Goal: Task Accomplishment & Management: Complete application form

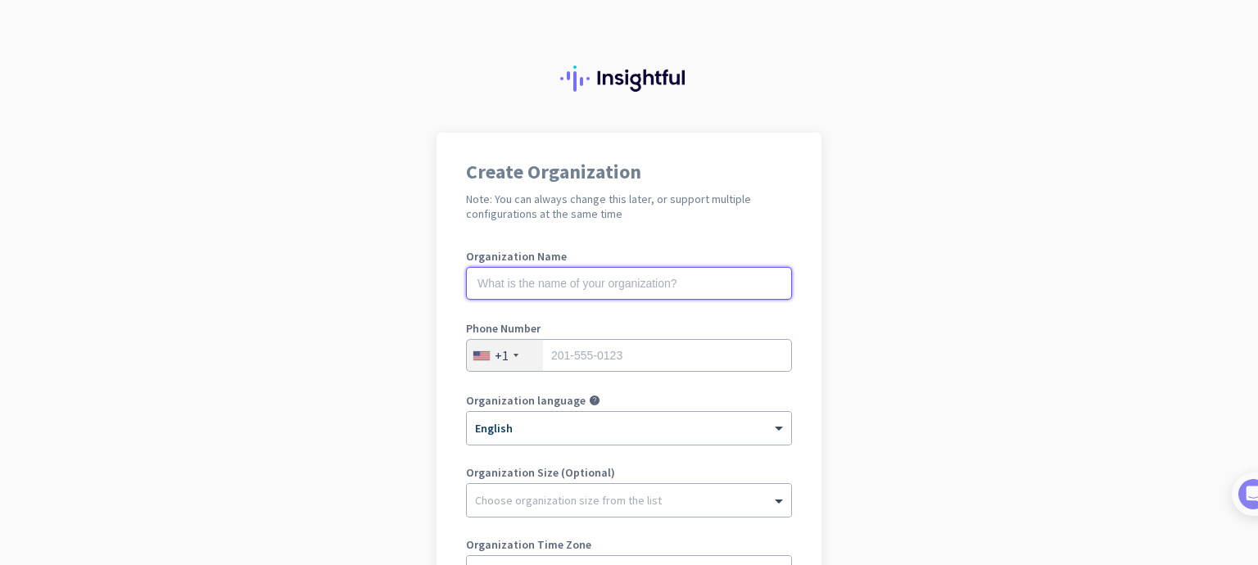
click at [619, 287] on input "text" at bounding box center [629, 283] width 326 height 33
type input "[PERSON_NAME]"
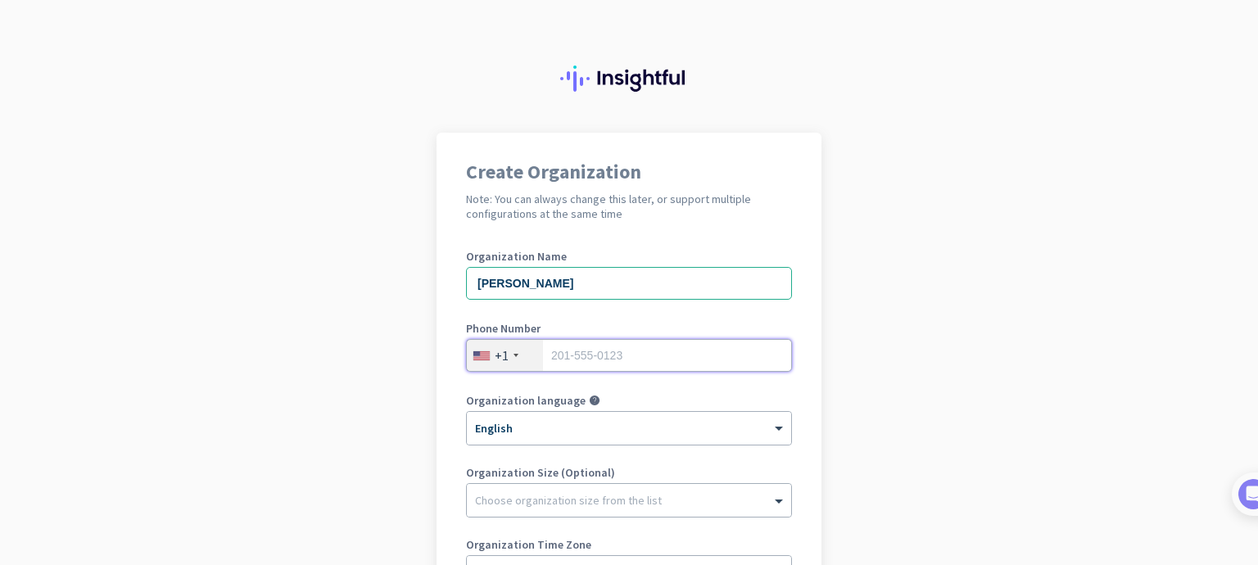
click at [574, 354] on input "tel" at bounding box center [629, 355] width 326 height 33
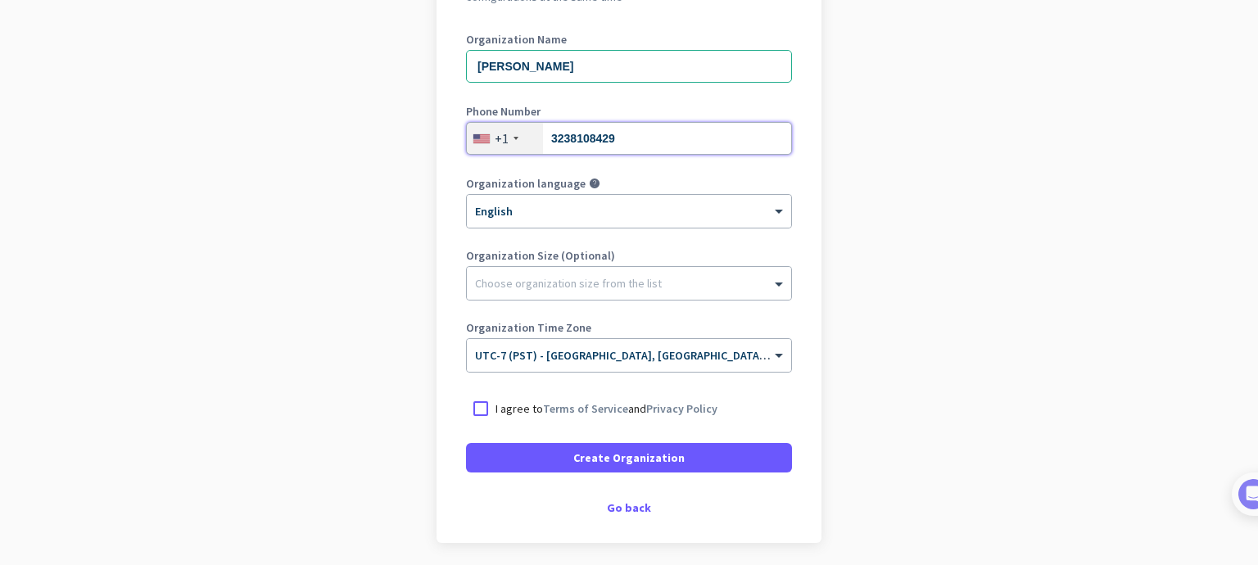
scroll to position [246, 0]
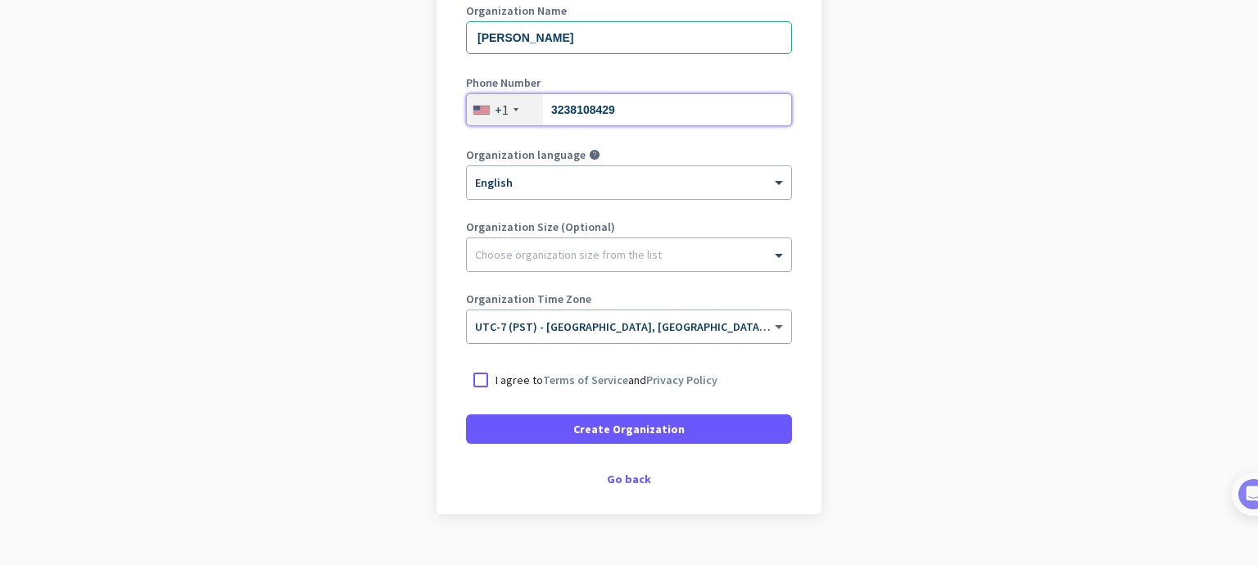
type input "3238108429"
click at [771, 328] on span at bounding box center [781, 327] width 20 height 14
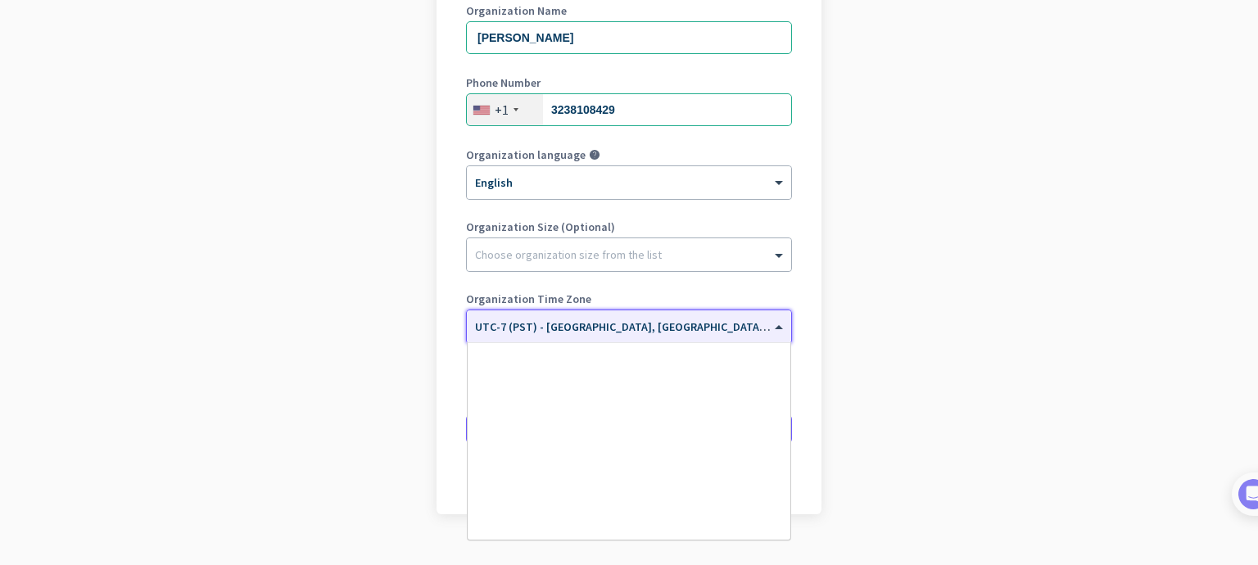
scroll to position [350, 0]
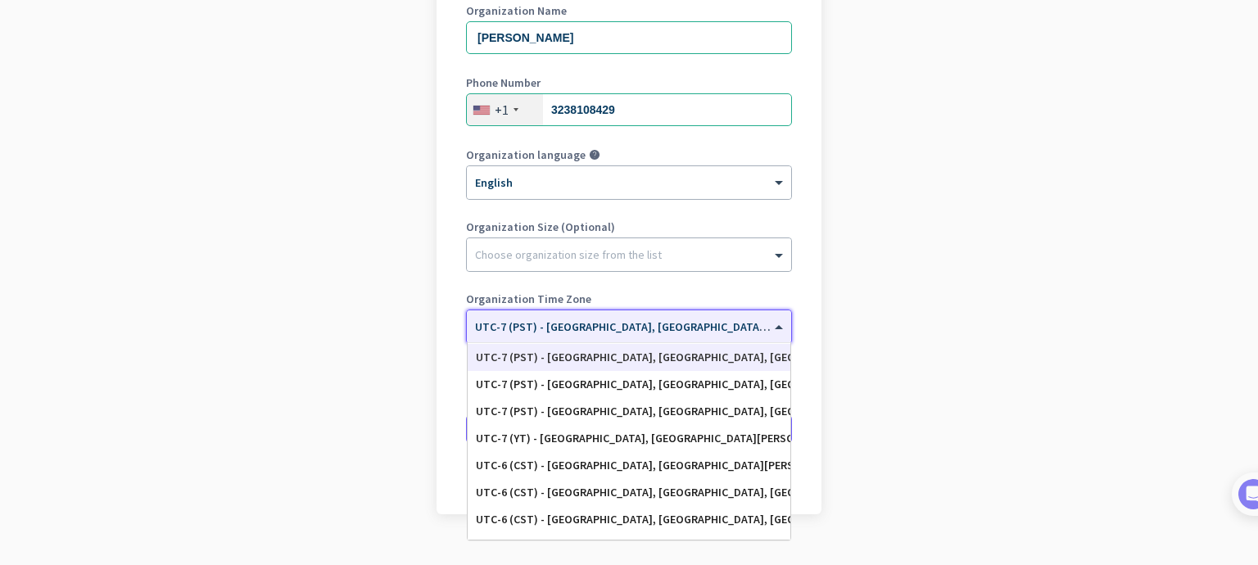
click at [698, 359] on div "UTC-7 (PST) - [GEOGRAPHIC_DATA], [GEOGRAPHIC_DATA], [GEOGRAPHIC_DATA][PERSON_NA…" at bounding box center [629, 357] width 306 height 14
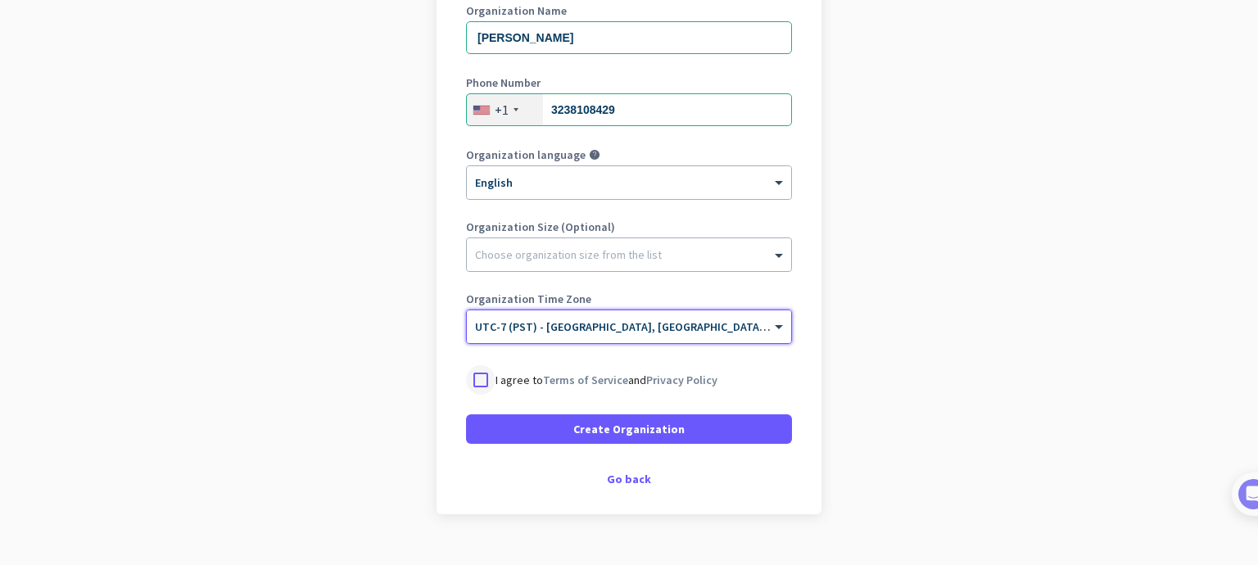
click at [477, 382] on div at bounding box center [480, 379] width 29 height 29
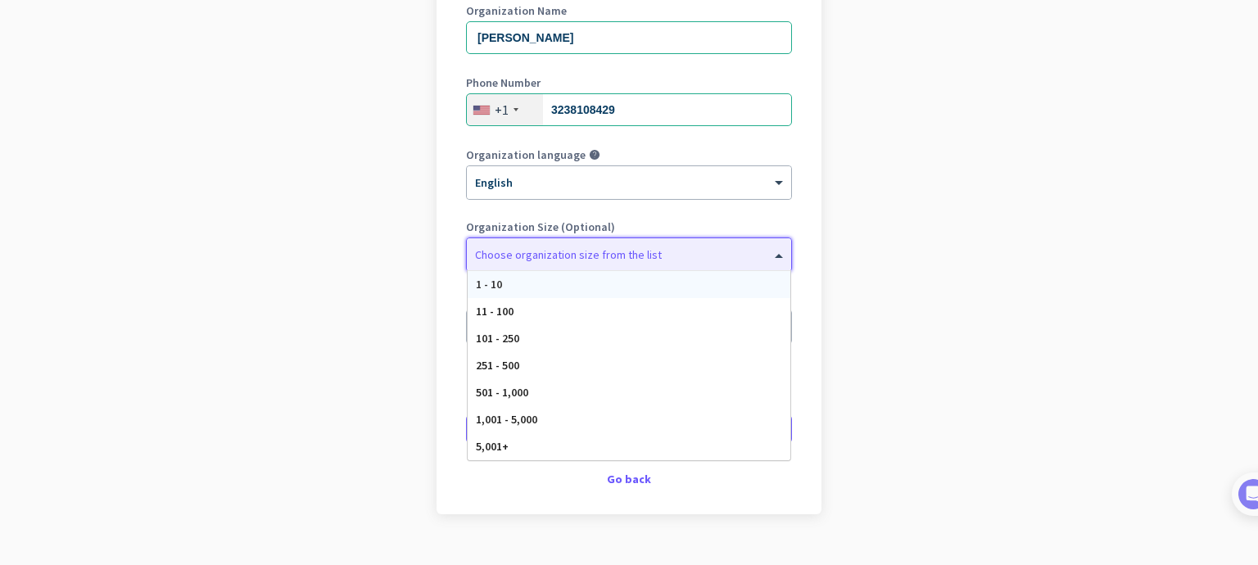
click at [750, 251] on div at bounding box center [629, 250] width 324 height 16
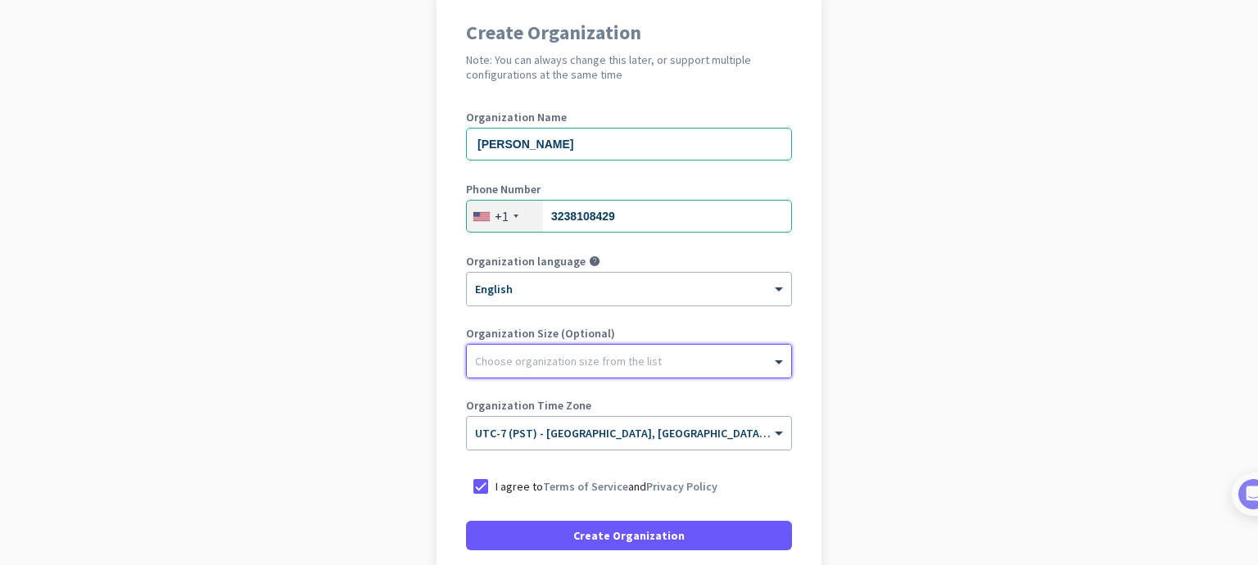
scroll to position [277, 0]
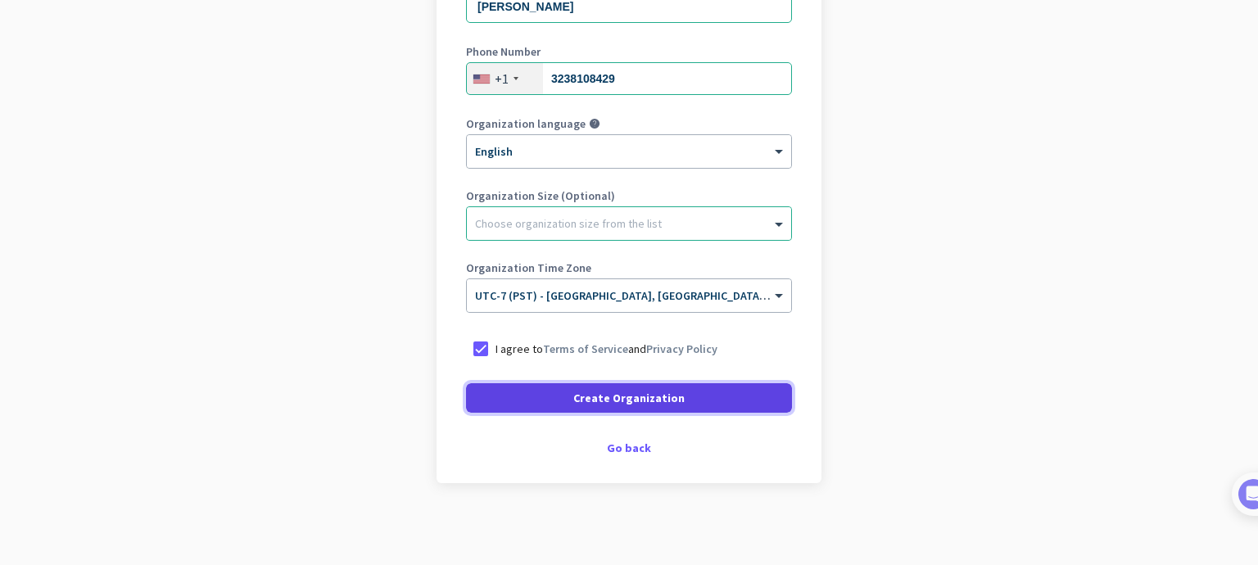
click at [685, 407] on span at bounding box center [629, 397] width 326 height 39
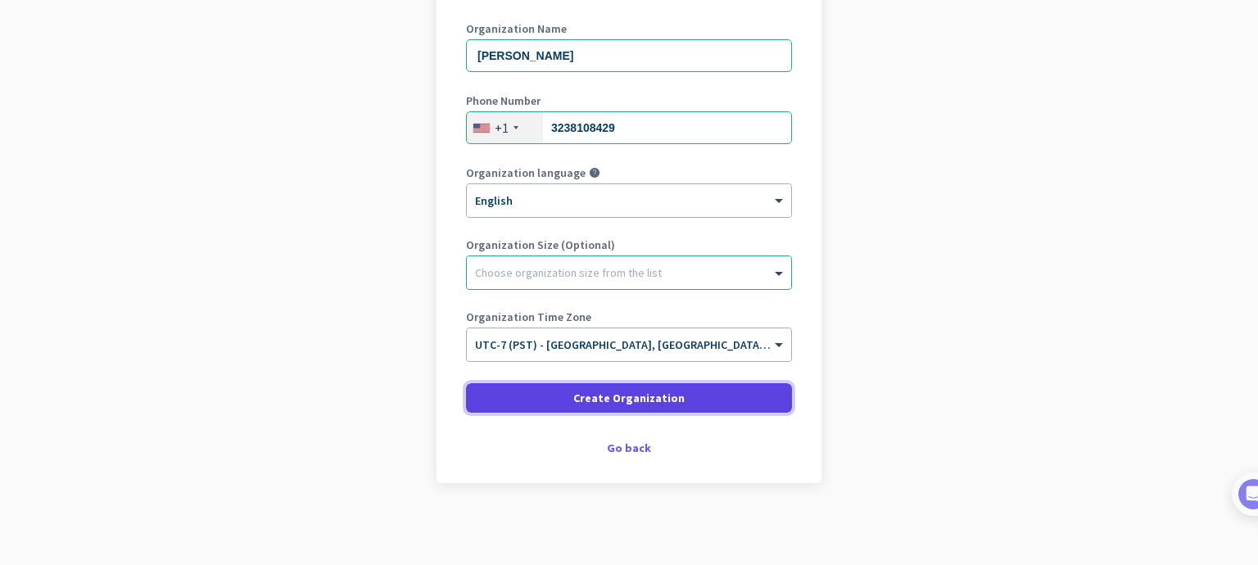
scroll to position [228, 0]
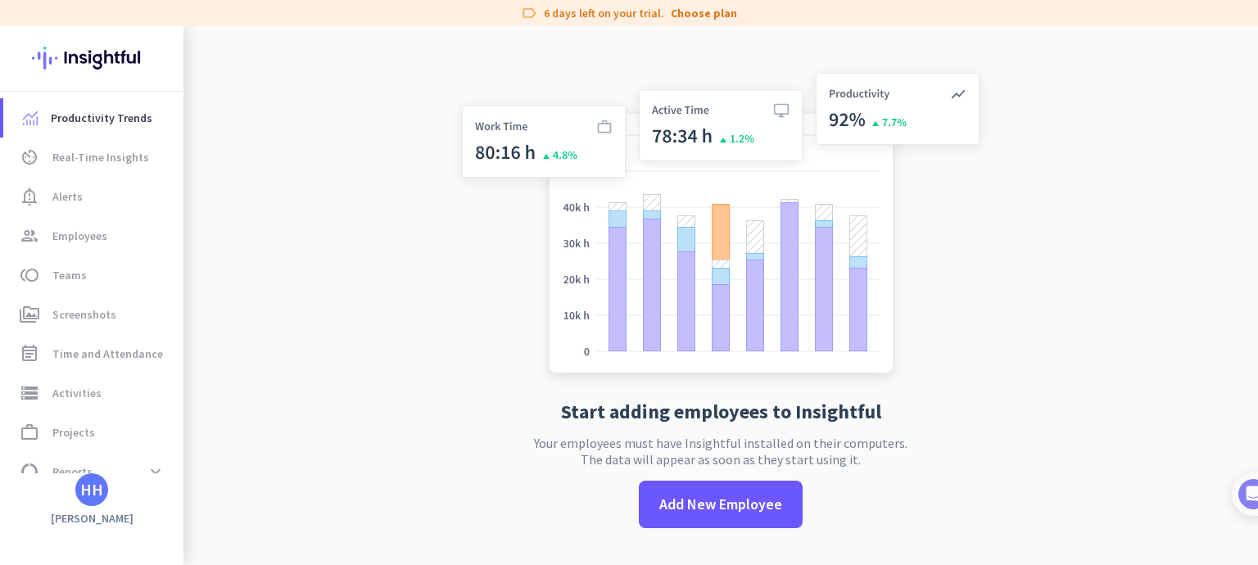
click at [77, 513] on h3 "[PERSON_NAME]" at bounding box center [91, 518] width 183 height 15
click at [87, 493] on div "HH" at bounding box center [91, 490] width 23 height 16
click at [313, 301] on div at bounding box center [629, 282] width 1258 height 565
click at [106, 243] on span "group Employees" at bounding box center [93, 236] width 154 height 20
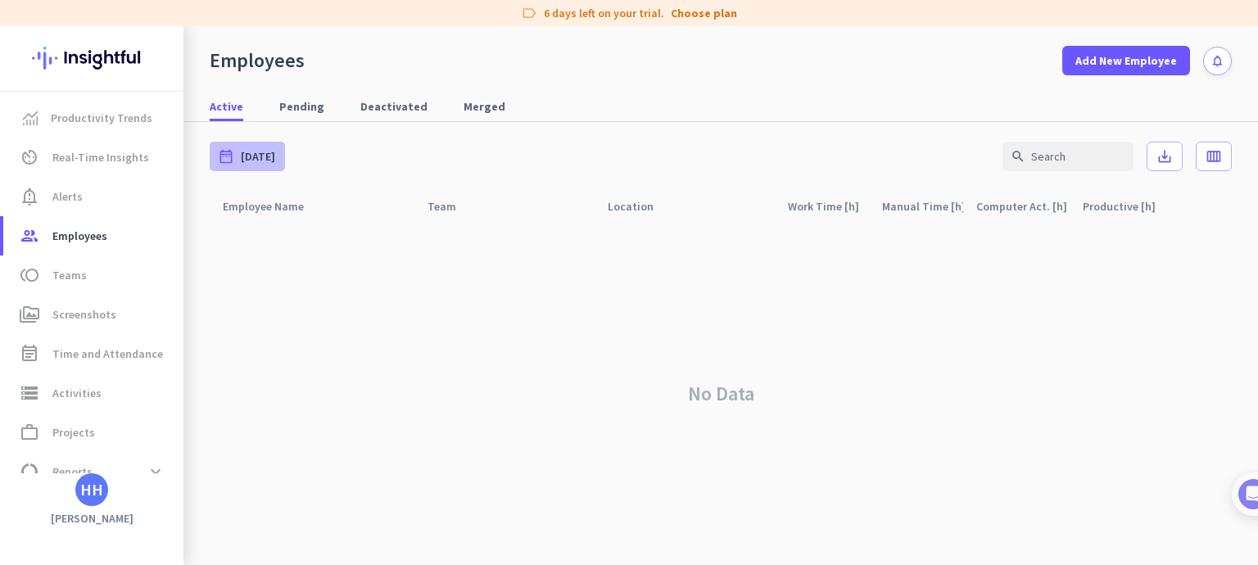
click at [259, 154] on span "[DATE]" at bounding box center [258, 156] width 34 height 16
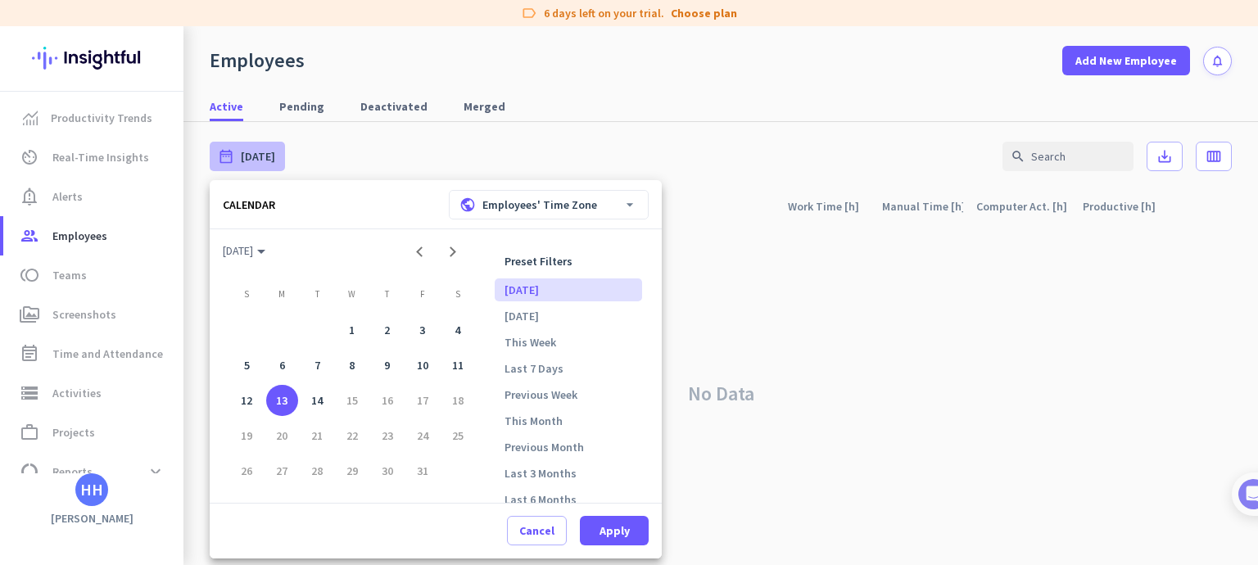
click at [918, 230] on div at bounding box center [629, 282] width 1258 height 565
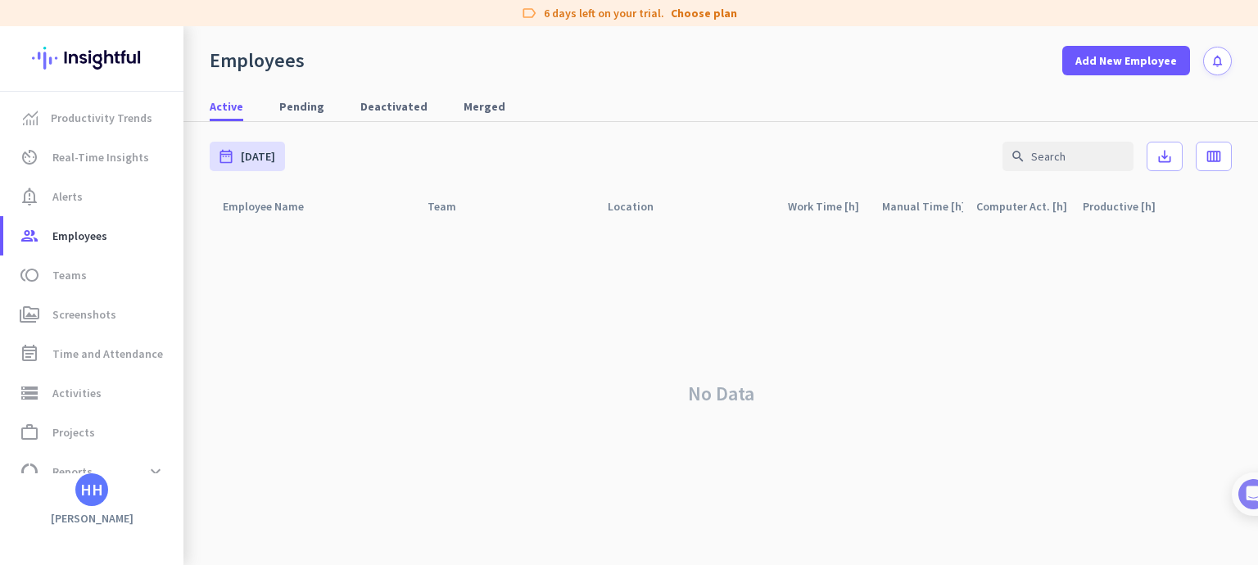
click at [105, 495] on div "HH" at bounding box center [91, 489] width 33 height 33
click at [176, 464] on span "Sign out" at bounding box center [178, 458] width 99 height 15
